Goal: Task Accomplishment & Management: Use online tool/utility

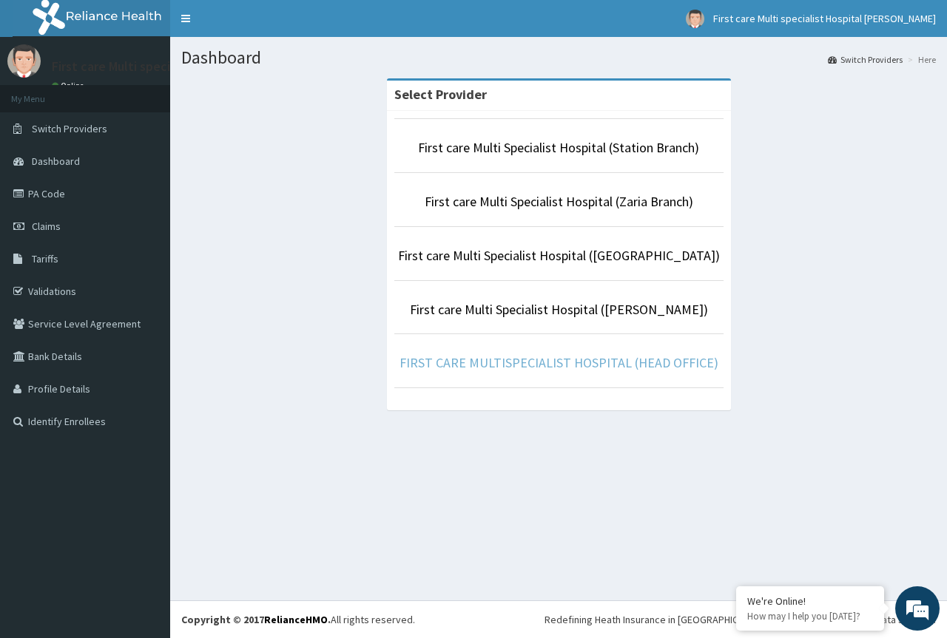
click at [655, 360] on link "FIRST CARE MULTISPECIALIST HOSPITAL (HEAD OFFICE)" at bounding box center [558, 362] width 319 height 17
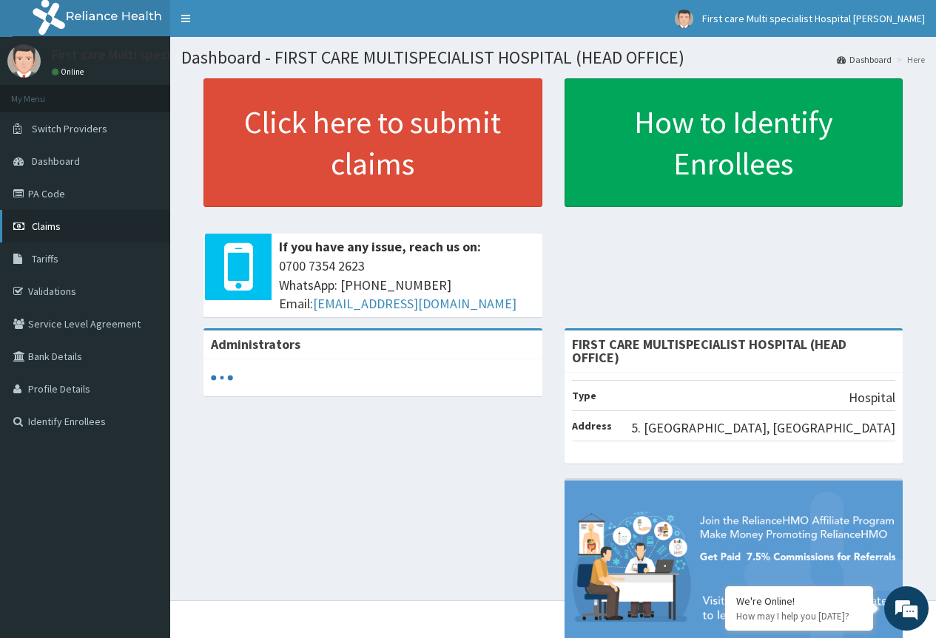
click at [52, 232] on span "Claims" at bounding box center [46, 226] width 29 height 13
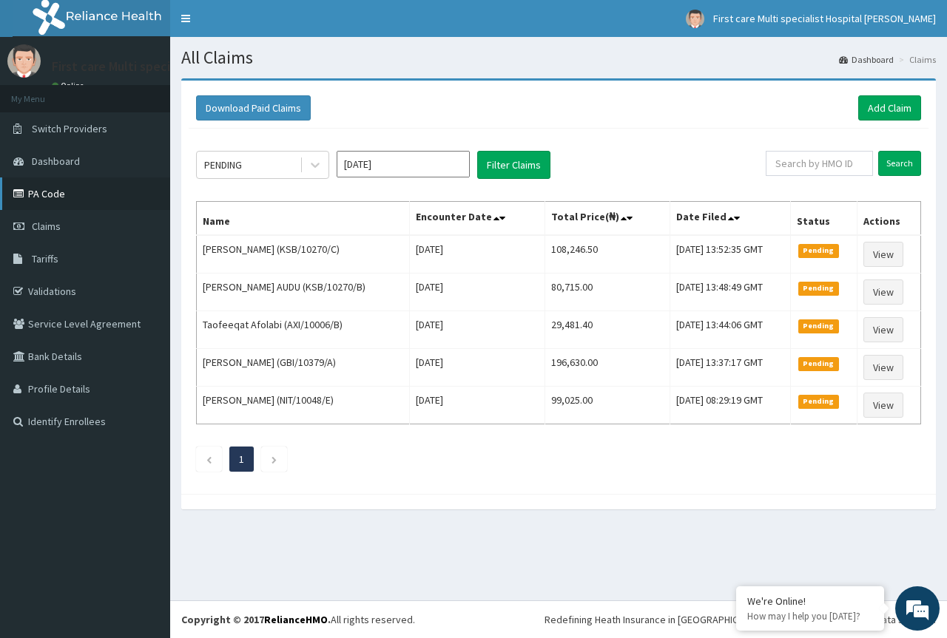
click at [118, 201] on link "PA Code" at bounding box center [85, 194] width 170 height 33
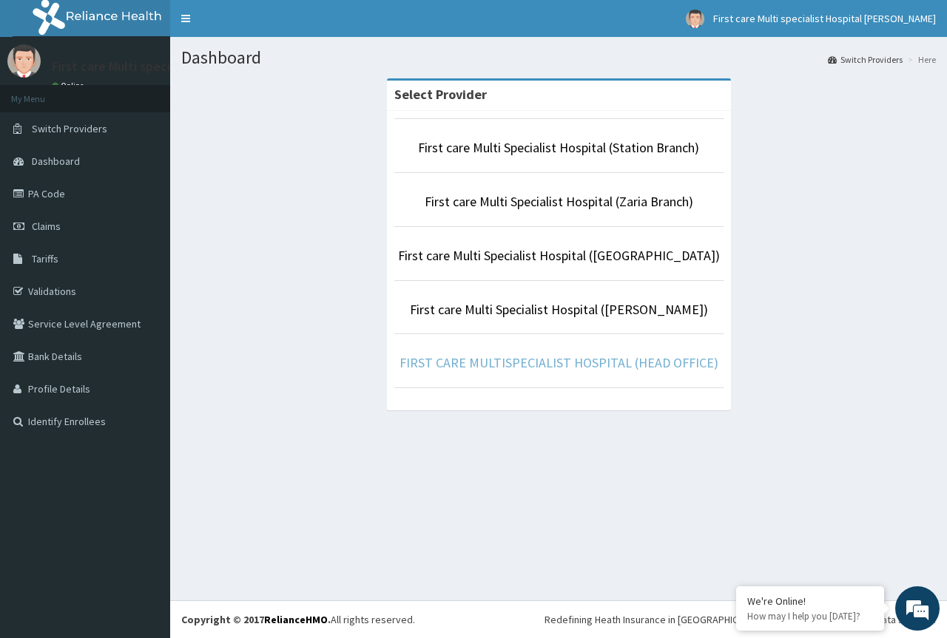
click at [649, 357] on link "FIRST CARE MULTISPECIALIST HOSPITAL (HEAD OFFICE)" at bounding box center [558, 362] width 319 height 17
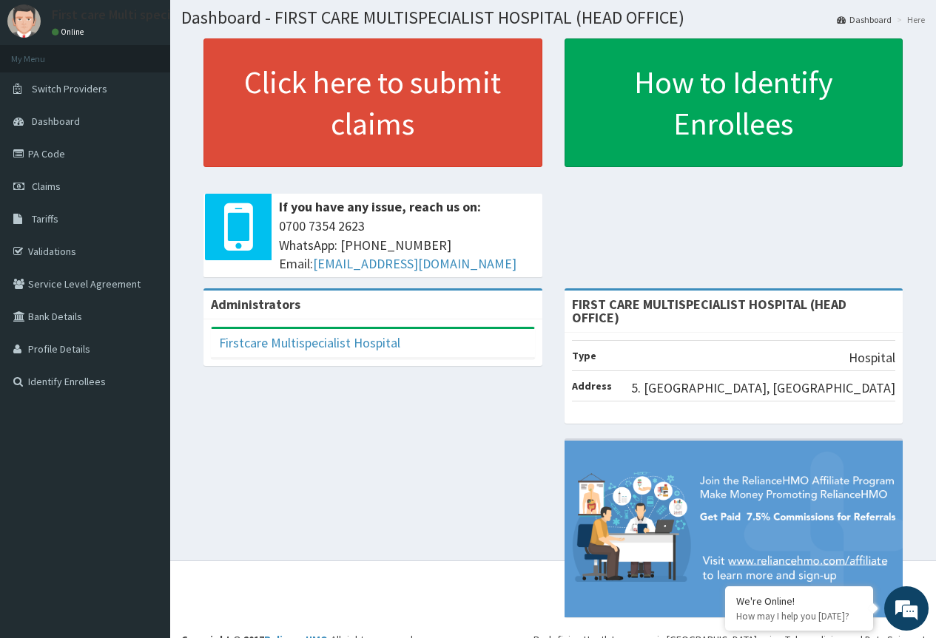
scroll to position [47, 0]
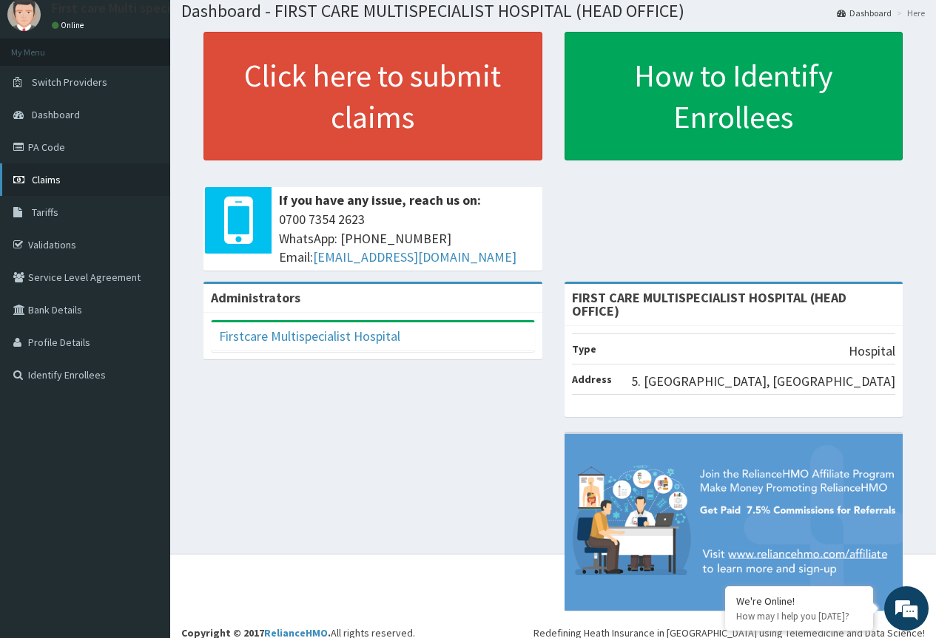
click at [83, 180] on link "Claims" at bounding box center [85, 179] width 170 height 33
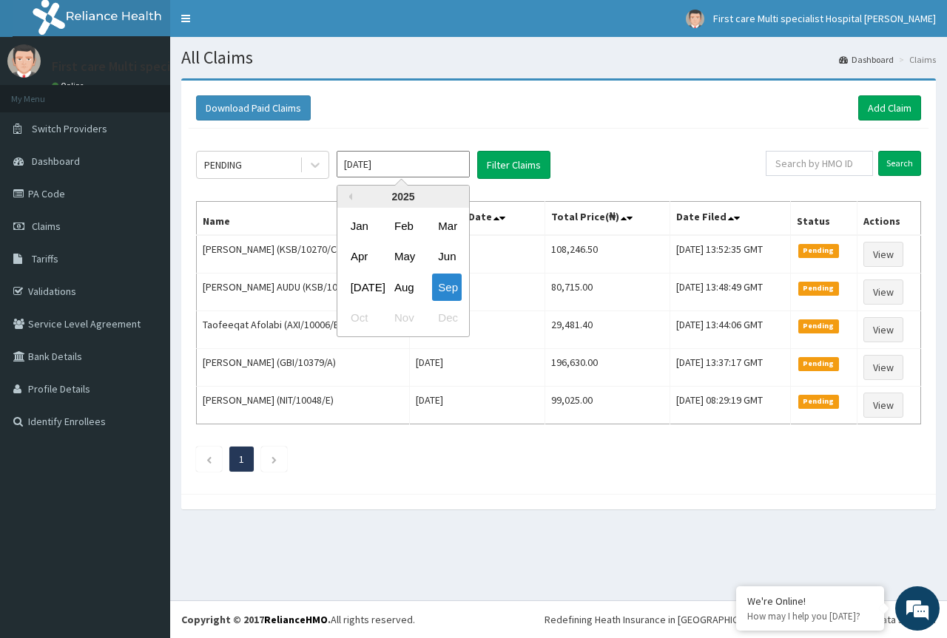
click at [400, 156] on input "[DATE]" at bounding box center [403, 164] width 133 height 27
click at [405, 284] on div "Aug" at bounding box center [403, 287] width 30 height 27
type input "[DATE]"
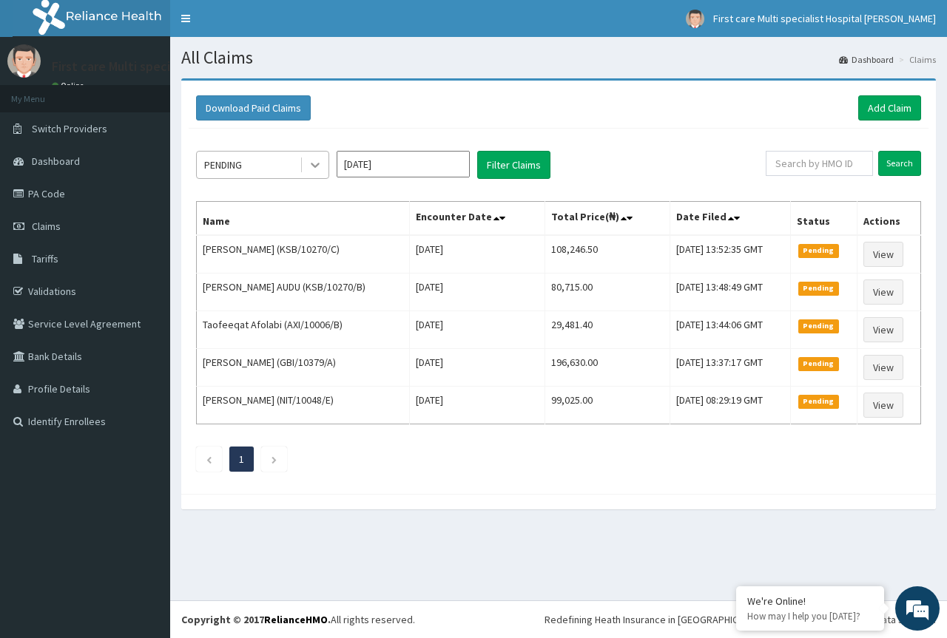
click at [311, 166] on icon at bounding box center [315, 165] width 15 height 15
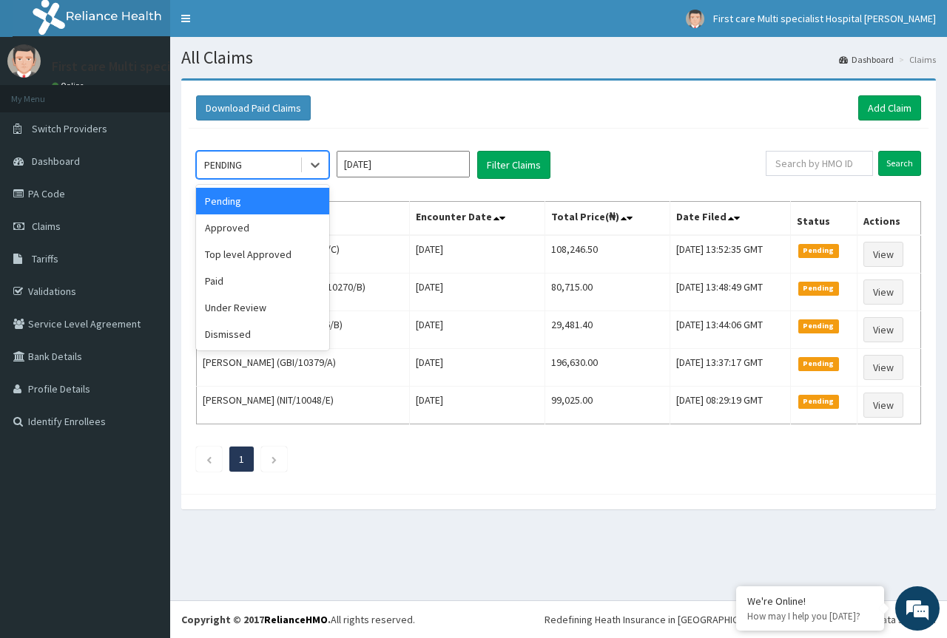
click at [307, 201] on div "Pending" at bounding box center [262, 201] width 133 height 27
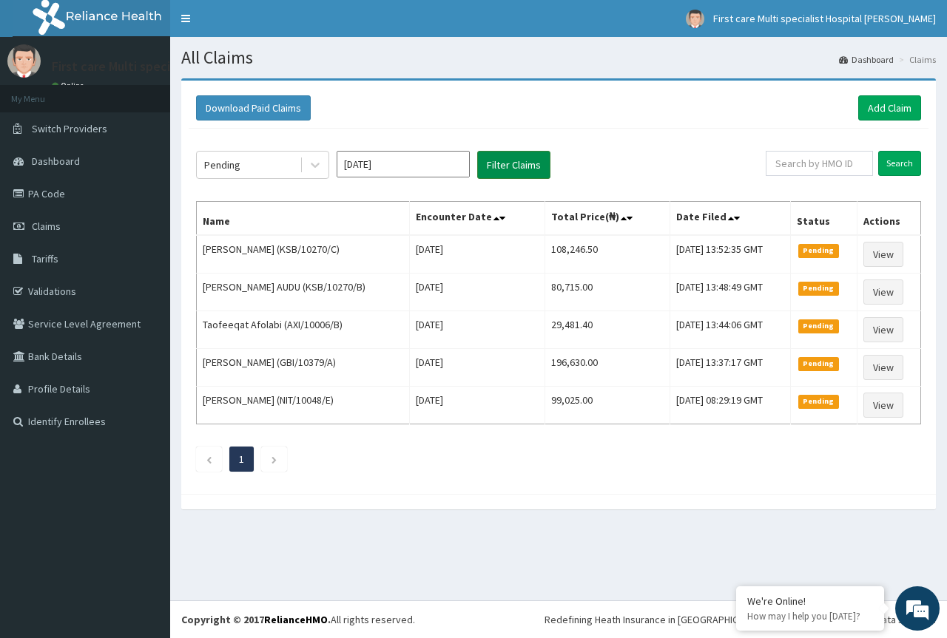
click at [517, 165] on button "Filter Claims" at bounding box center [513, 165] width 73 height 28
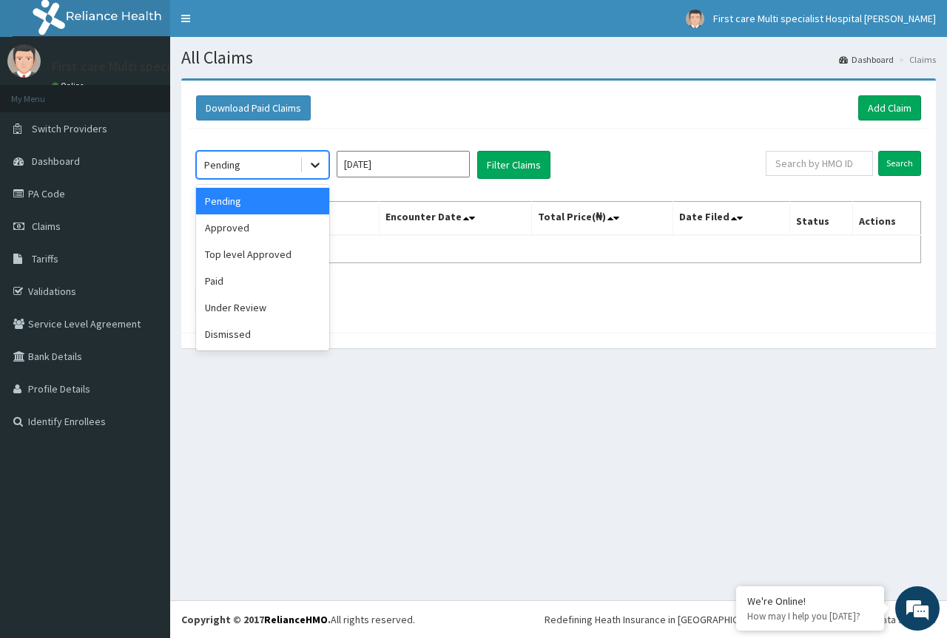
click at [314, 165] on icon at bounding box center [315, 165] width 15 height 15
click at [300, 223] on div "Approved" at bounding box center [262, 228] width 133 height 27
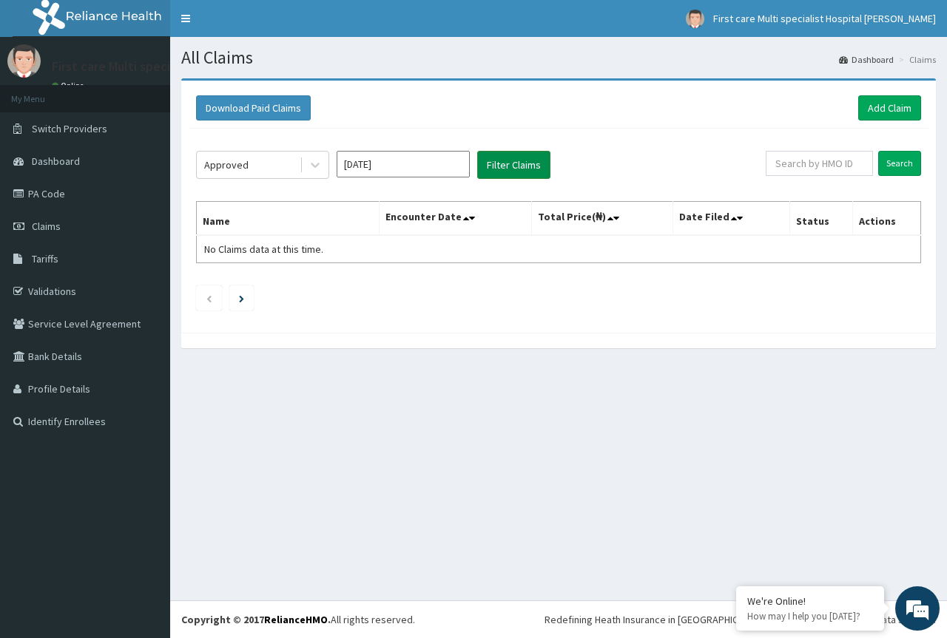
click at [501, 169] on button "Filter Claims" at bounding box center [513, 165] width 73 height 28
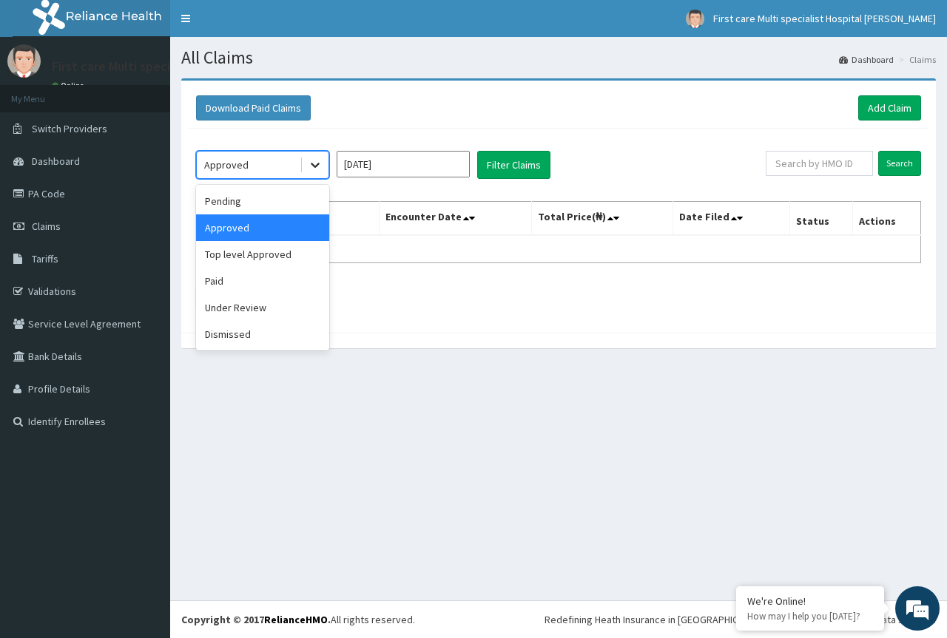
click at [315, 162] on icon at bounding box center [315, 165] width 15 height 15
click at [288, 277] on div "Paid" at bounding box center [262, 281] width 133 height 27
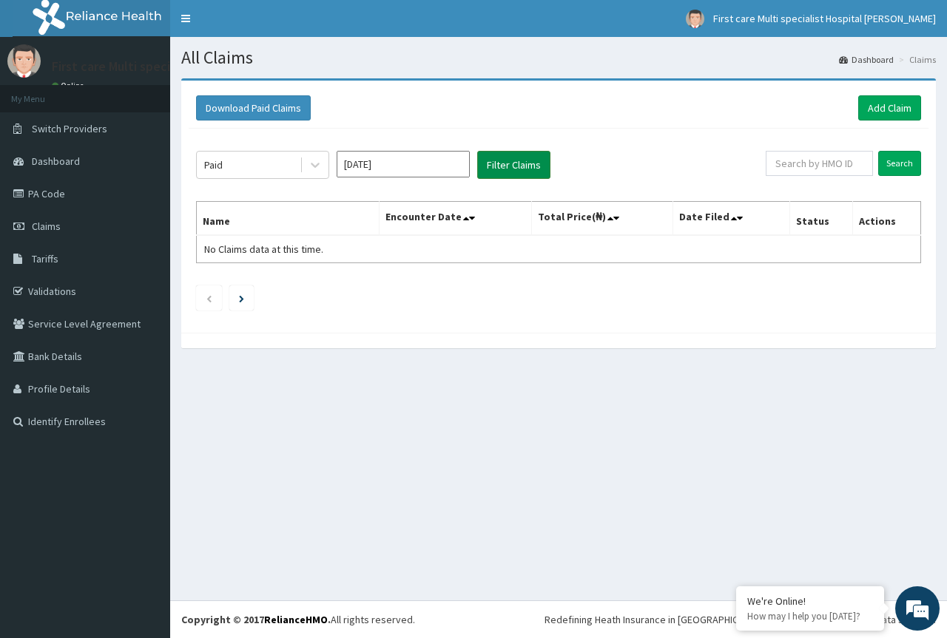
click at [511, 164] on button "Filter Claims" at bounding box center [513, 165] width 73 height 28
